Goal: Task Accomplishment & Management: Manage account settings

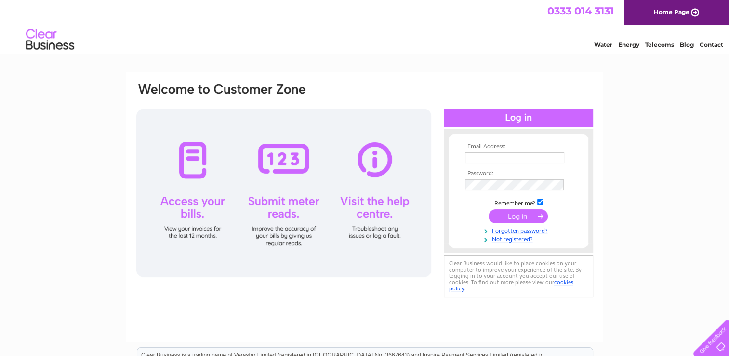
click at [500, 160] on input "text" at bounding box center [514, 157] width 99 height 11
type input "info@martinscottfasteners.co.uk"
click at [509, 215] on input "submit" at bounding box center [518, 215] width 59 height 13
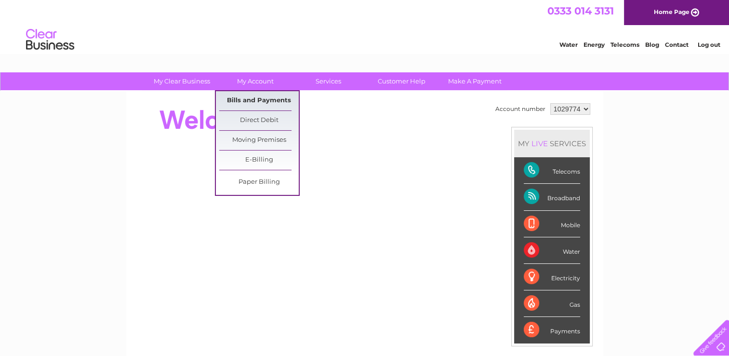
click at [262, 106] on link "Bills and Payments" at bounding box center [259, 100] width 80 height 19
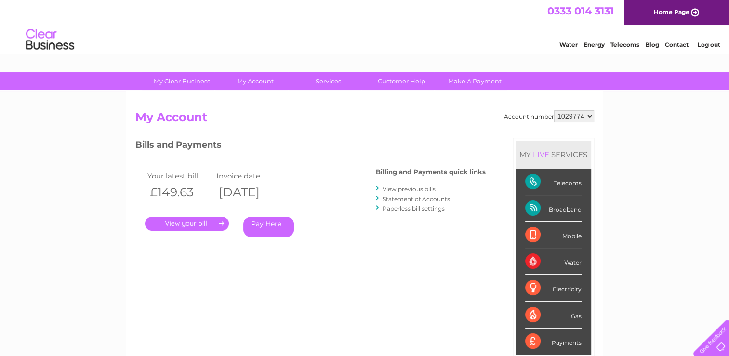
click at [212, 222] on link "." at bounding box center [187, 223] width 84 height 14
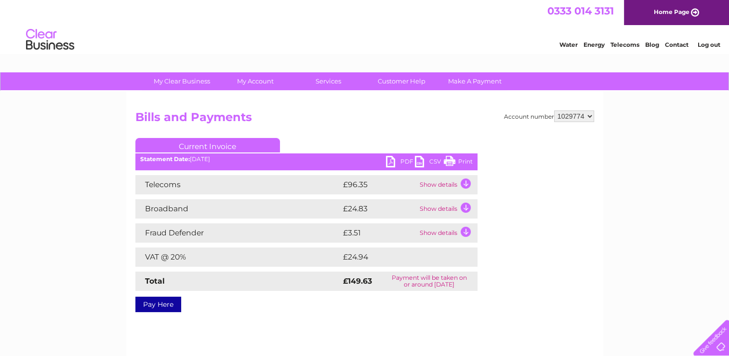
click at [389, 161] on link "PDF" at bounding box center [400, 163] width 29 height 14
